Goal: Transaction & Acquisition: Purchase product/service

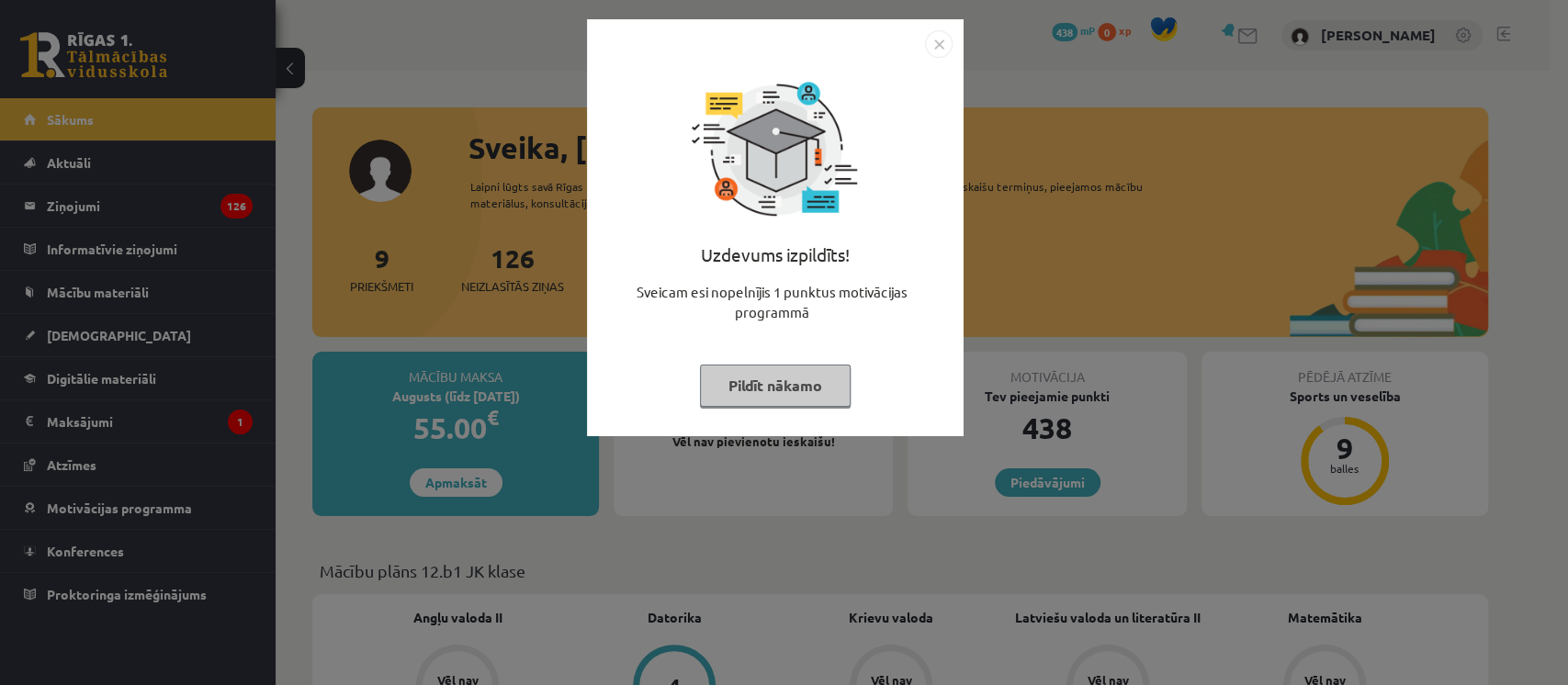
click at [808, 404] on button "Pildīt nākamo" at bounding box center [775, 385] width 151 height 43
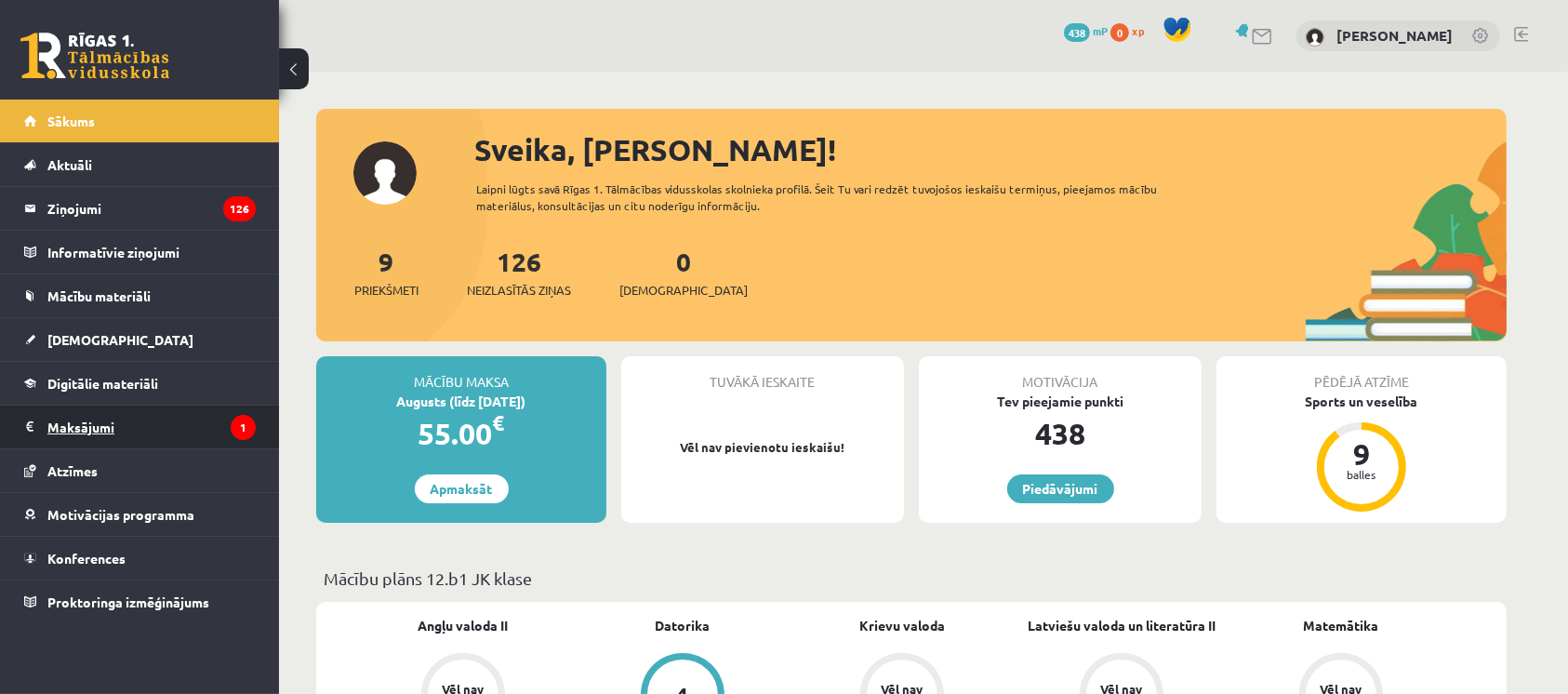
click at [97, 405] on legend "Maksājumi 1" at bounding box center [151, 427] width 208 height 43
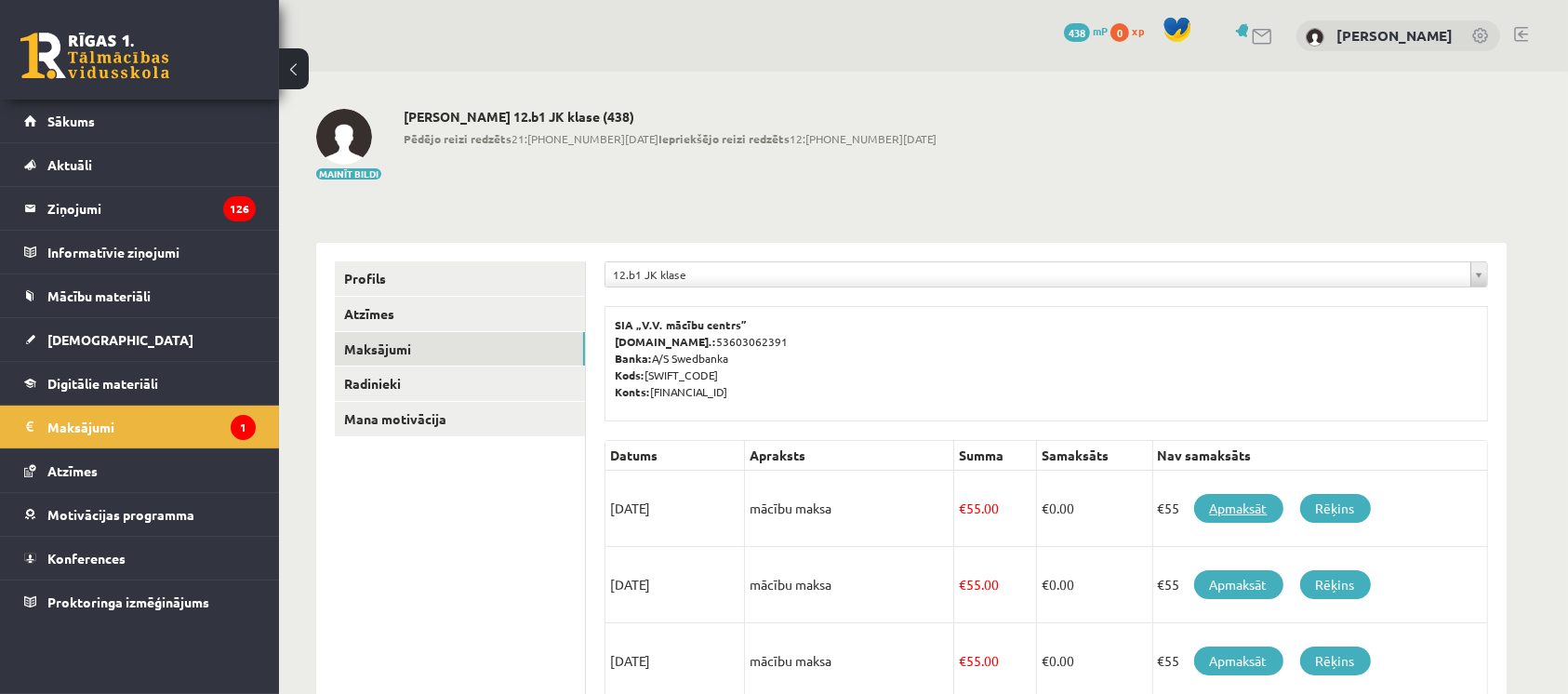
click at [1244, 517] on link "Apmaksāt" at bounding box center [1238, 508] width 89 height 28
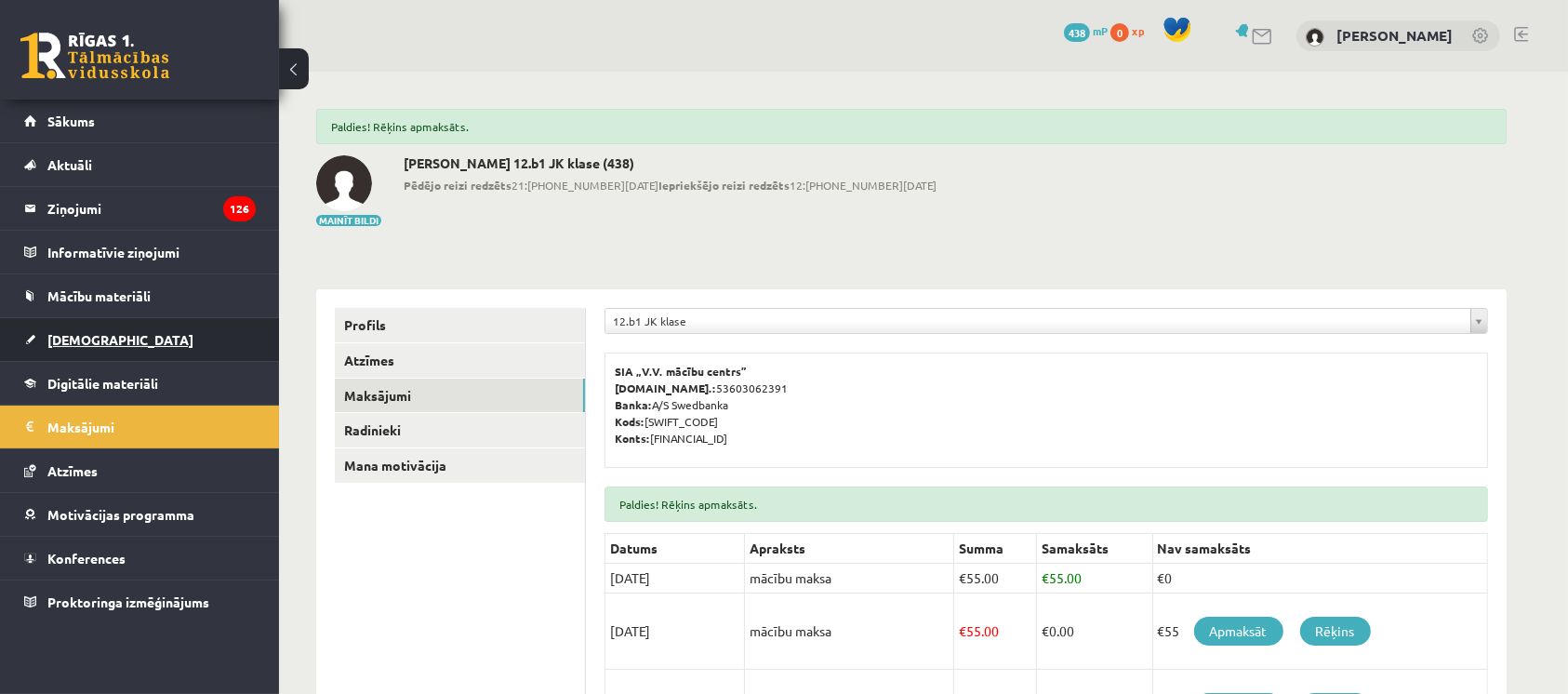
click at [152, 327] on link "[DEMOGRAPHIC_DATA]" at bounding box center [140, 340] width 232 height 43
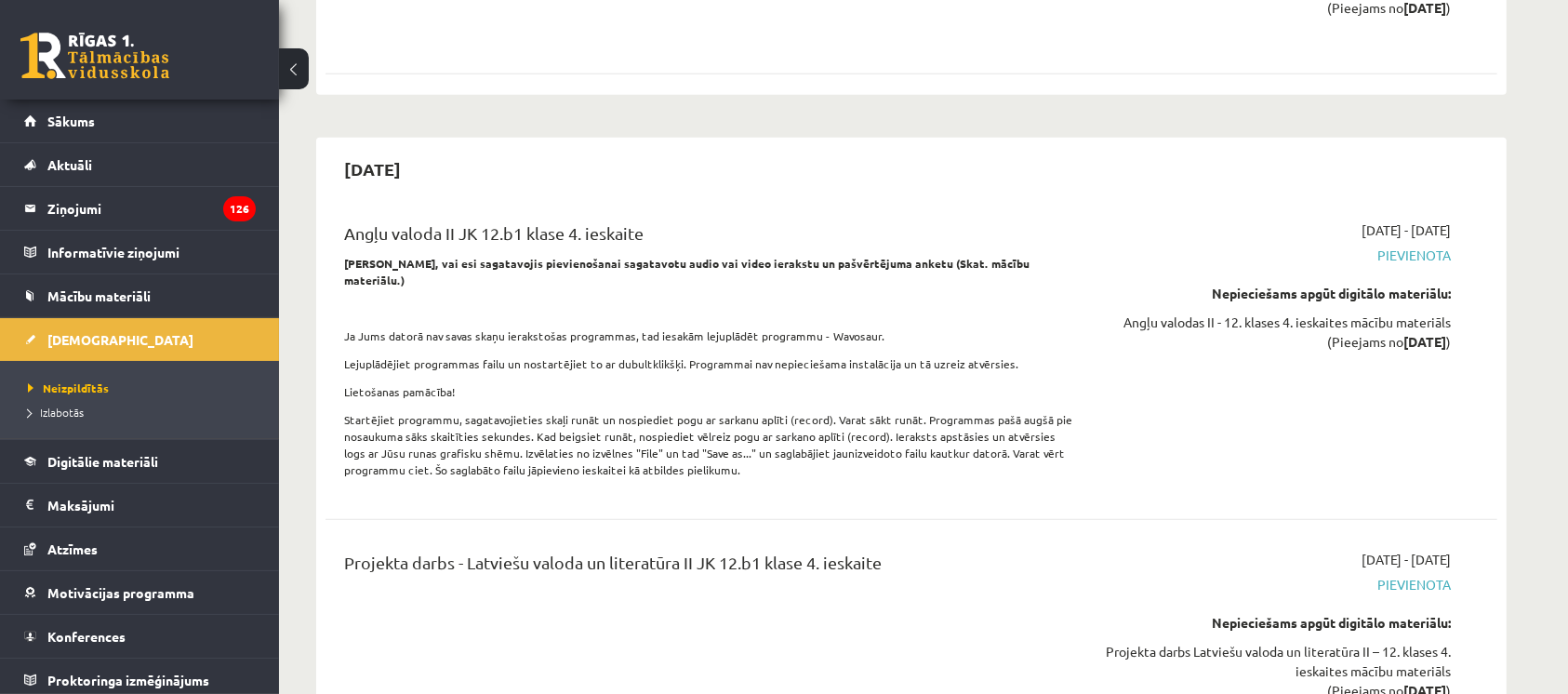
scroll to position [7879, 0]
